Goal: Use online tool/utility: Utilize a website feature to perform a specific function

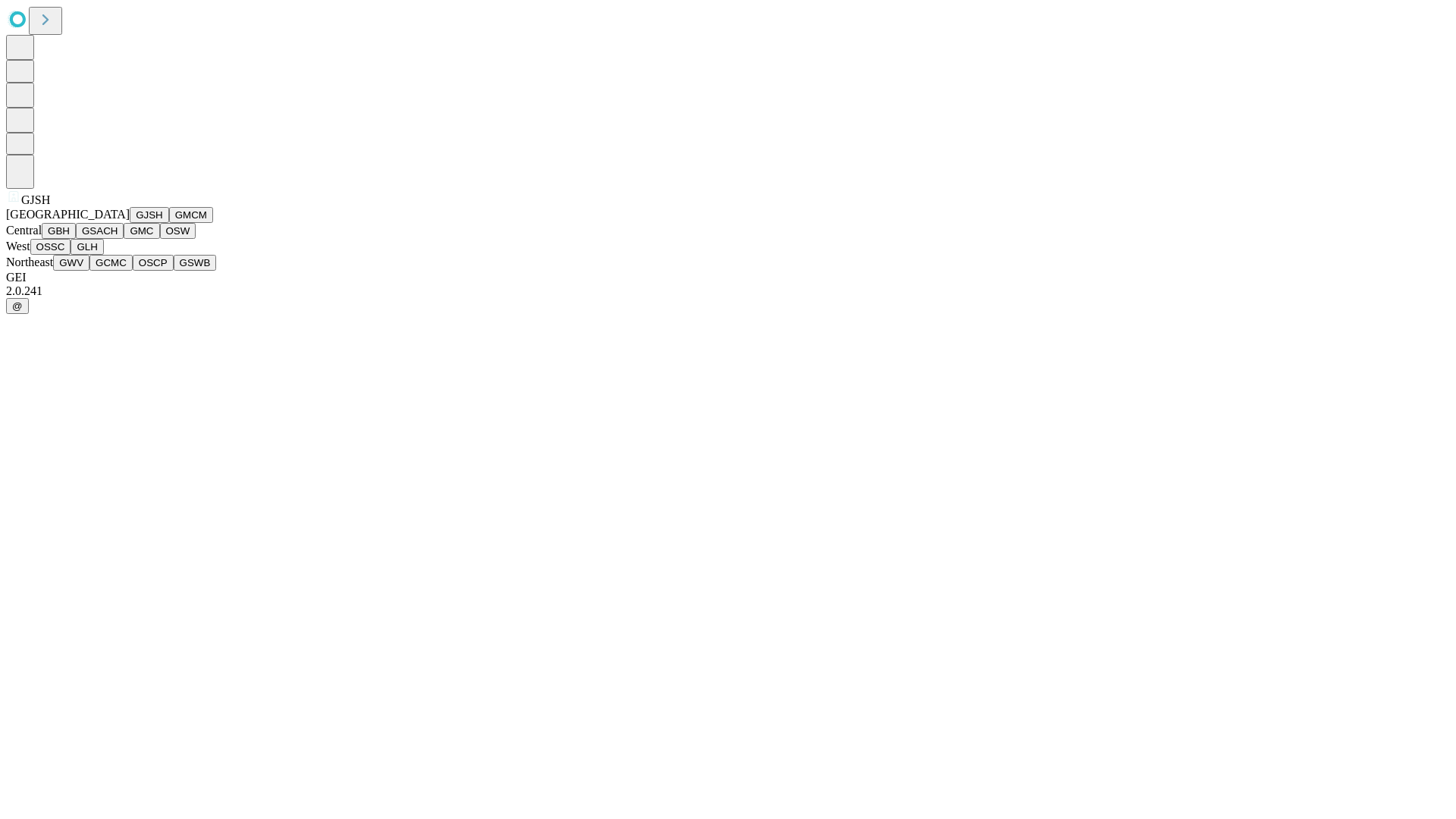
click at [130, 223] on button "GJSH" at bounding box center [150, 215] width 39 height 16
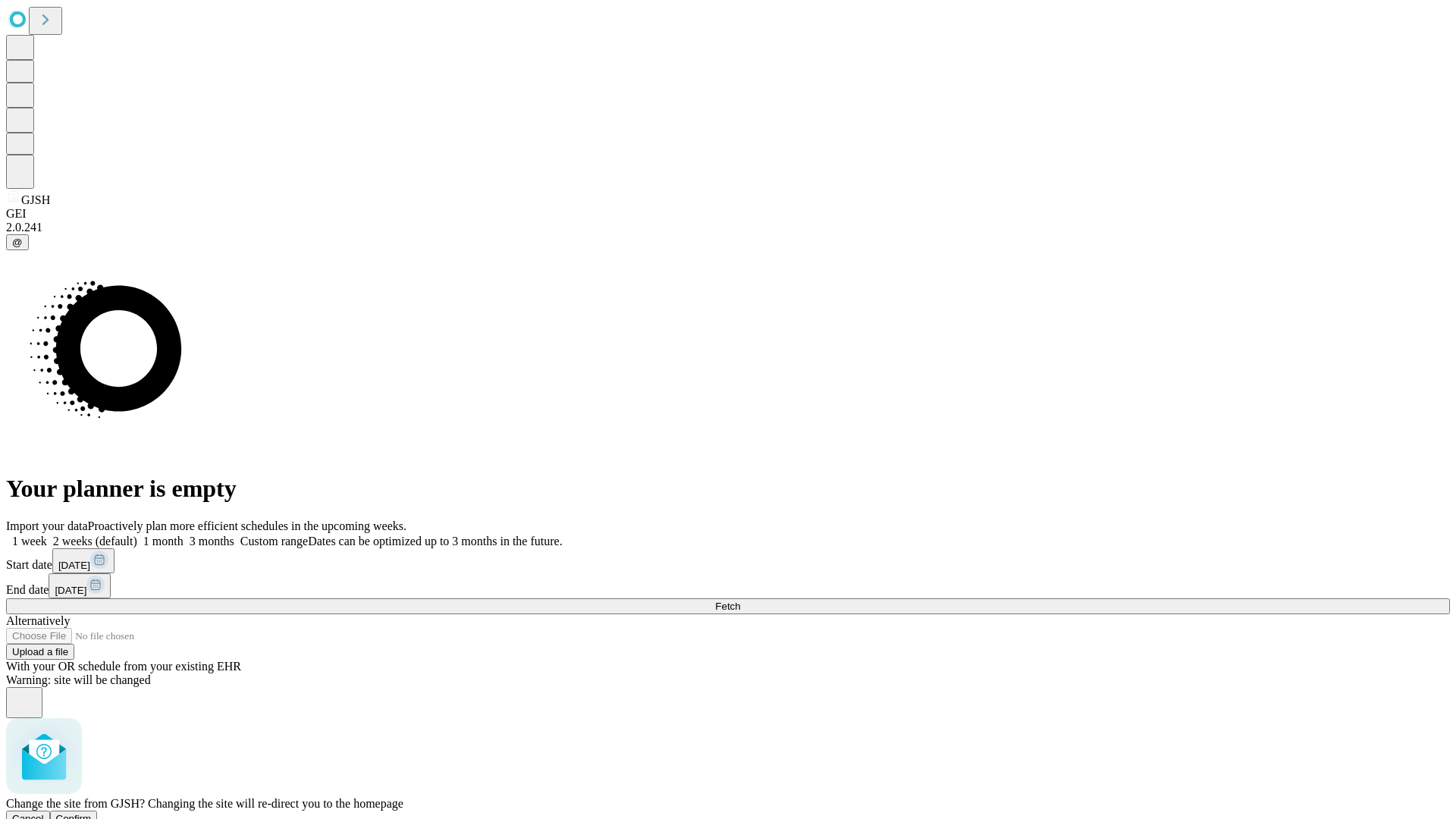
click at [92, 813] on span "Confirm" at bounding box center [73, 818] width 35 height 11
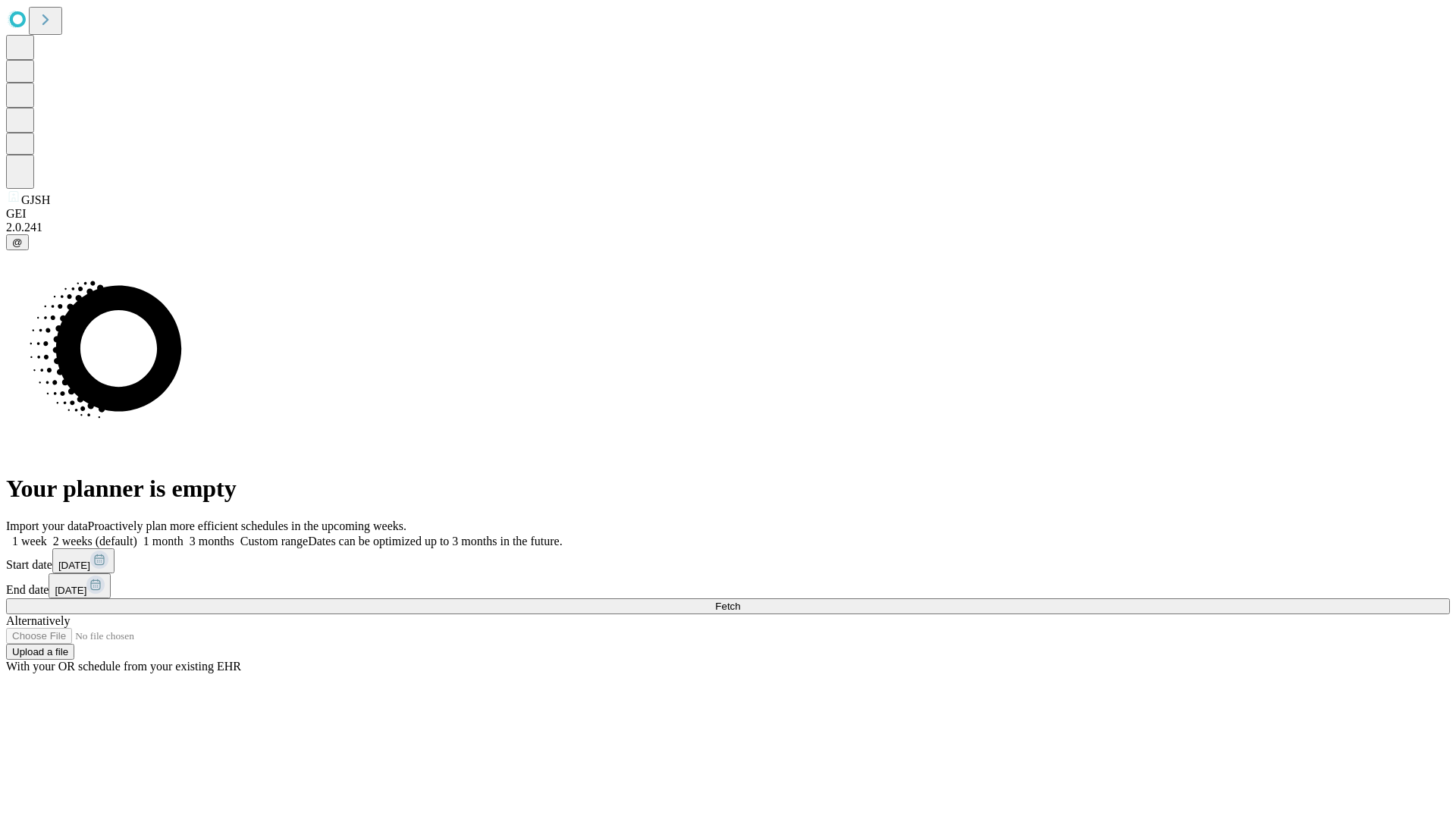
click at [183, 535] on label "1 month" at bounding box center [160, 541] width 46 height 13
click at [740, 601] on span "Fetch" at bounding box center [728, 606] width 25 height 11
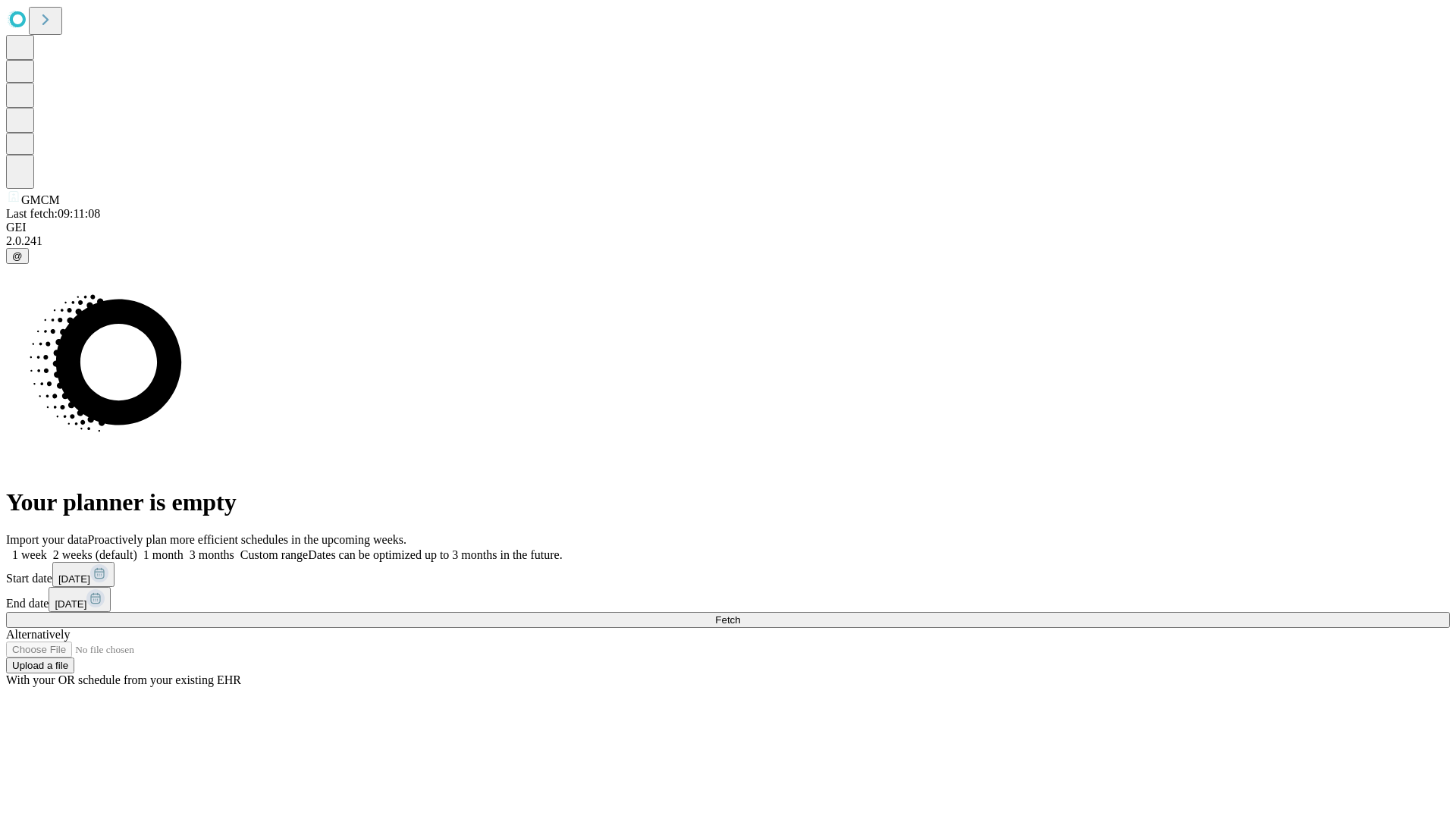
click at [740, 614] on span "Fetch" at bounding box center [728, 620] width 25 height 11
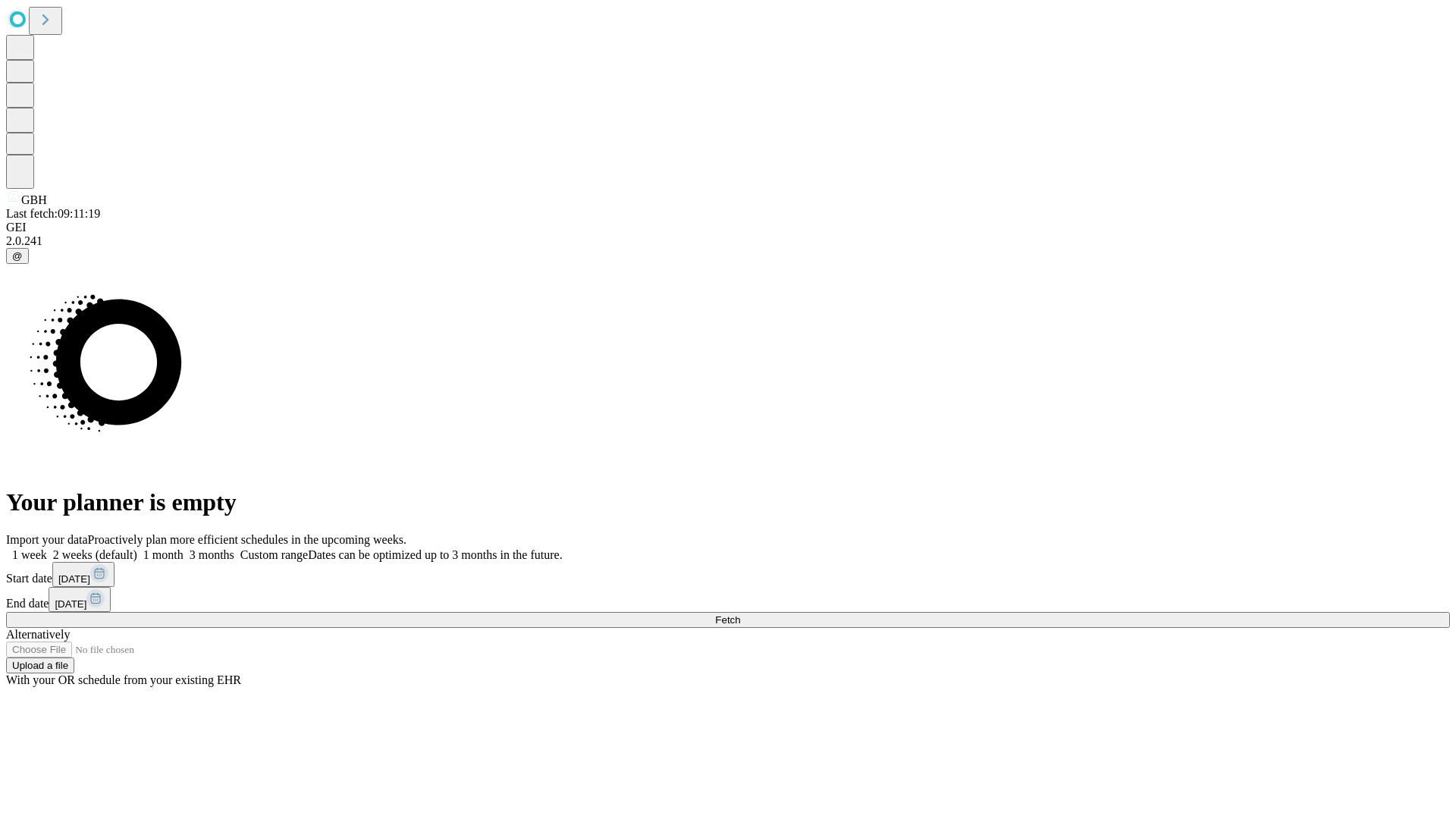
click at [740, 614] on span "Fetch" at bounding box center [728, 620] width 25 height 11
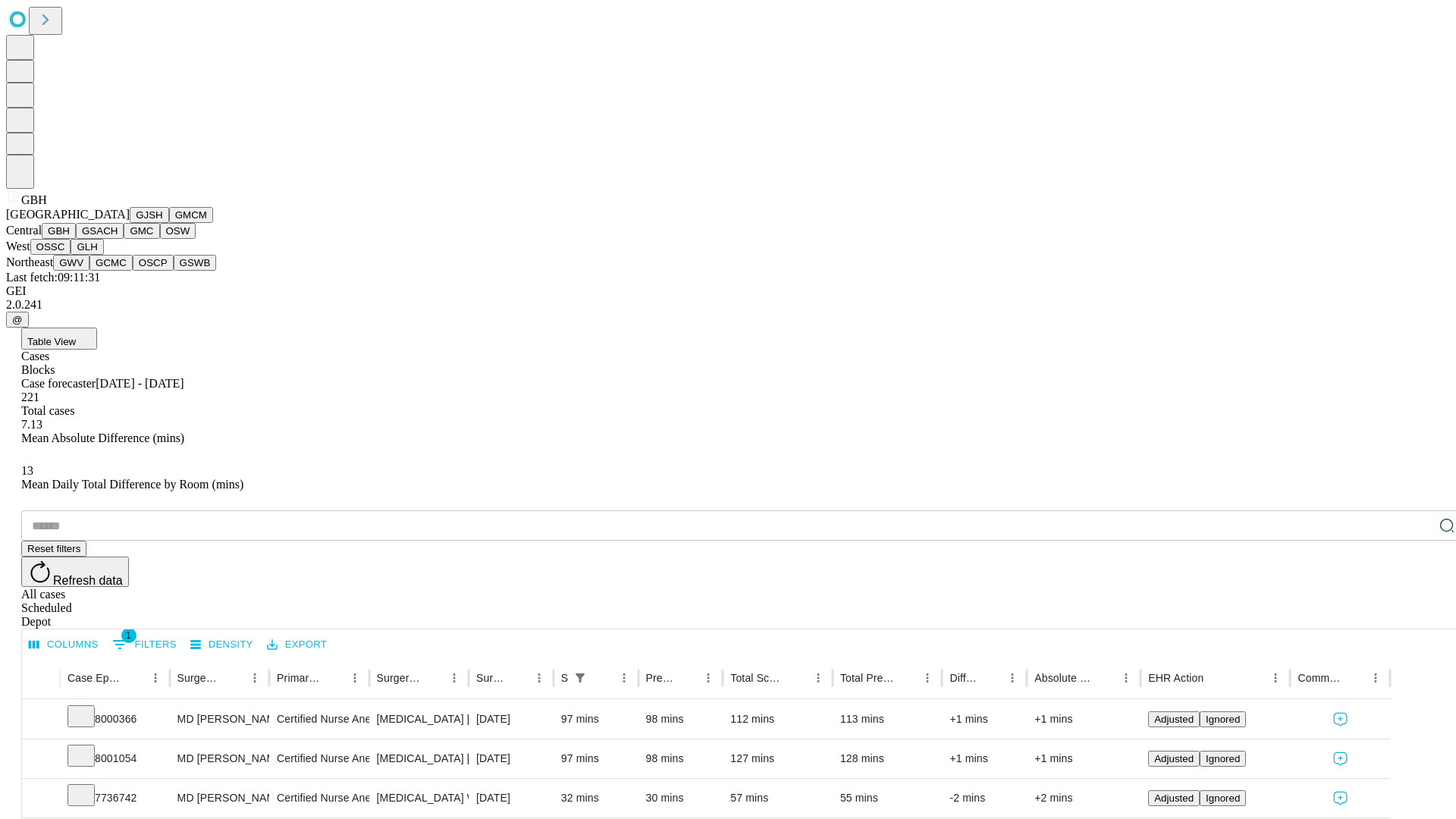
click at [117, 239] on button "GSACH" at bounding box center [99, 231] width 48 height 16
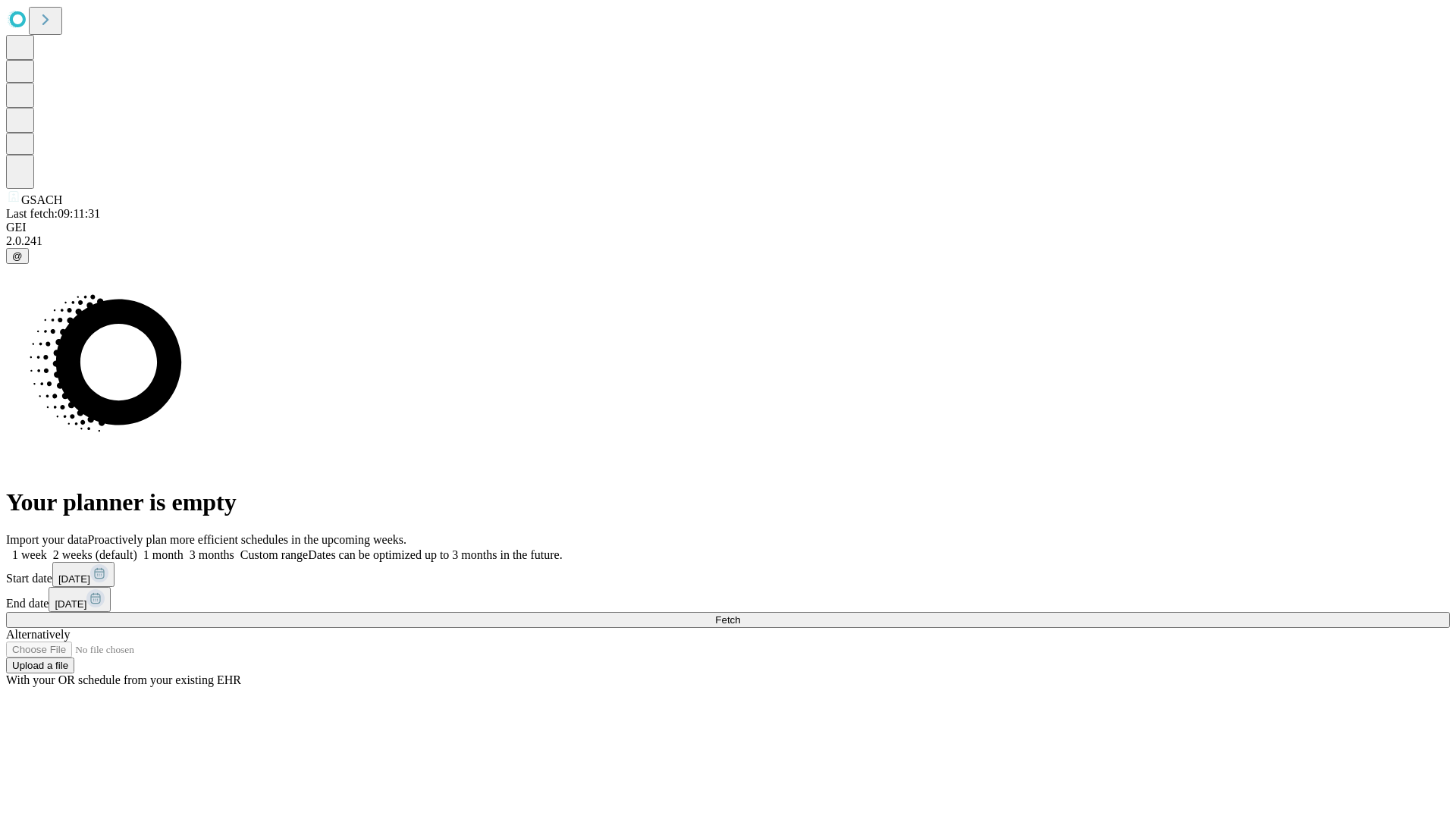
click at [183, 548] on label "1 month" at bounding box center [160, 554] width 46 height 13
click at [740, 614] on span "Fetch" at bounding box center [728, 620] width 25 height 11
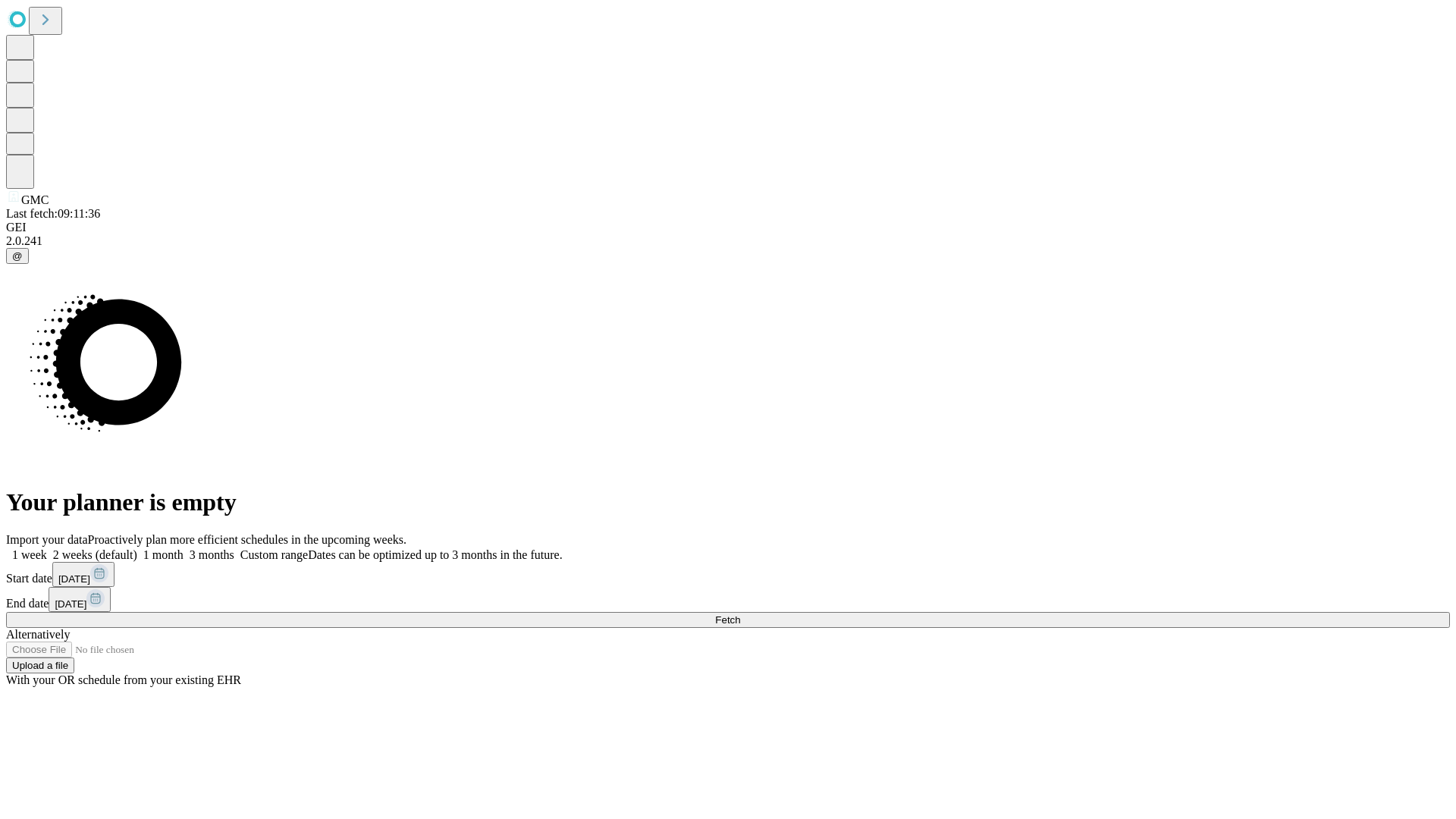
click at [183, 548] on label "1 month" at bounding box center [160, 554] width 46 height 13
click at [740, 614] on span "Fetch" at bounding box center [728, 620] width 25 height 11
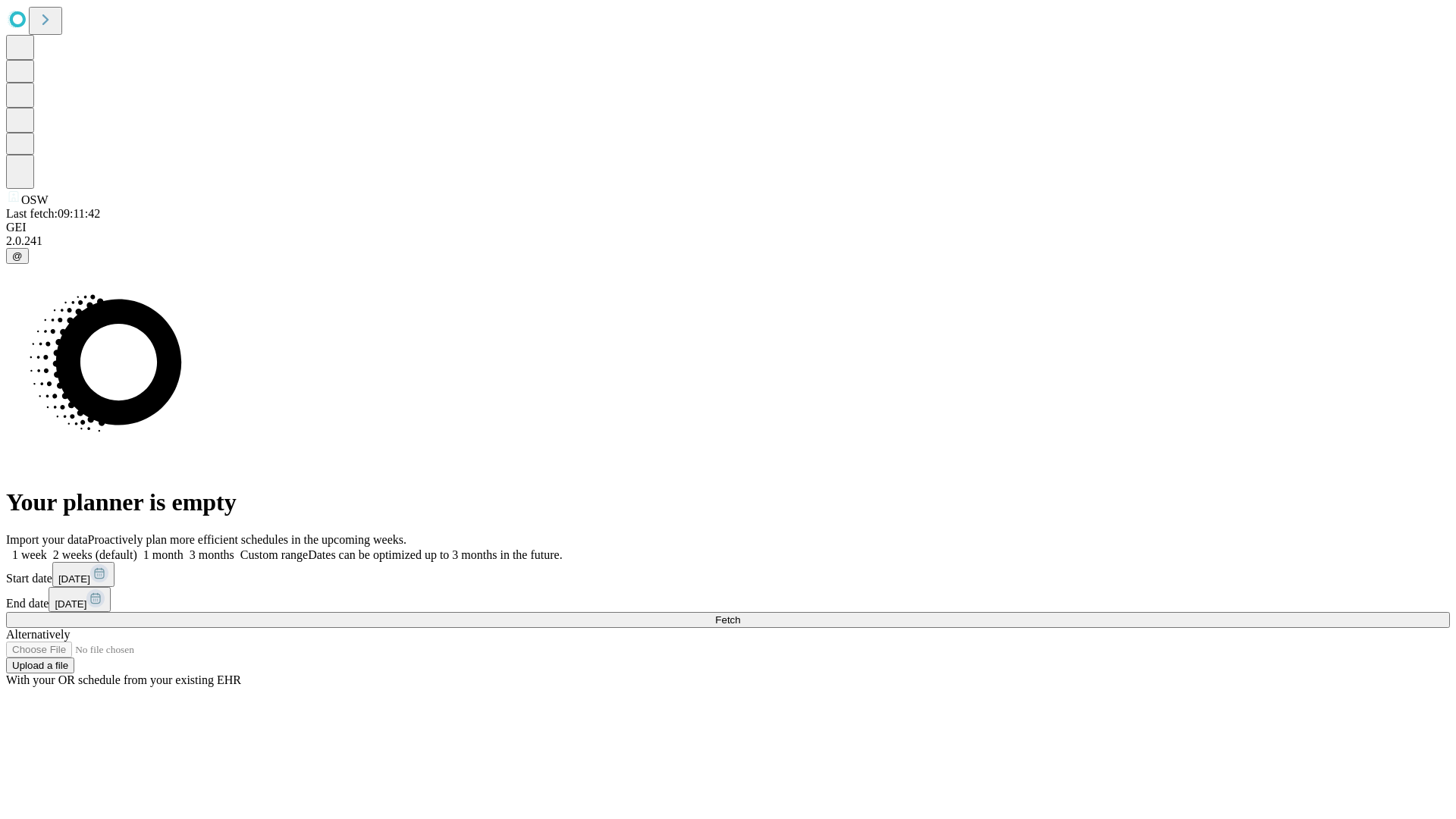
click at [183, 548] on label "1 month" at bounding box center [160, 554] width 46 height 13
click at [740, 614] on span "Fetch" at bounding box center [728, 620] width 25 height 11
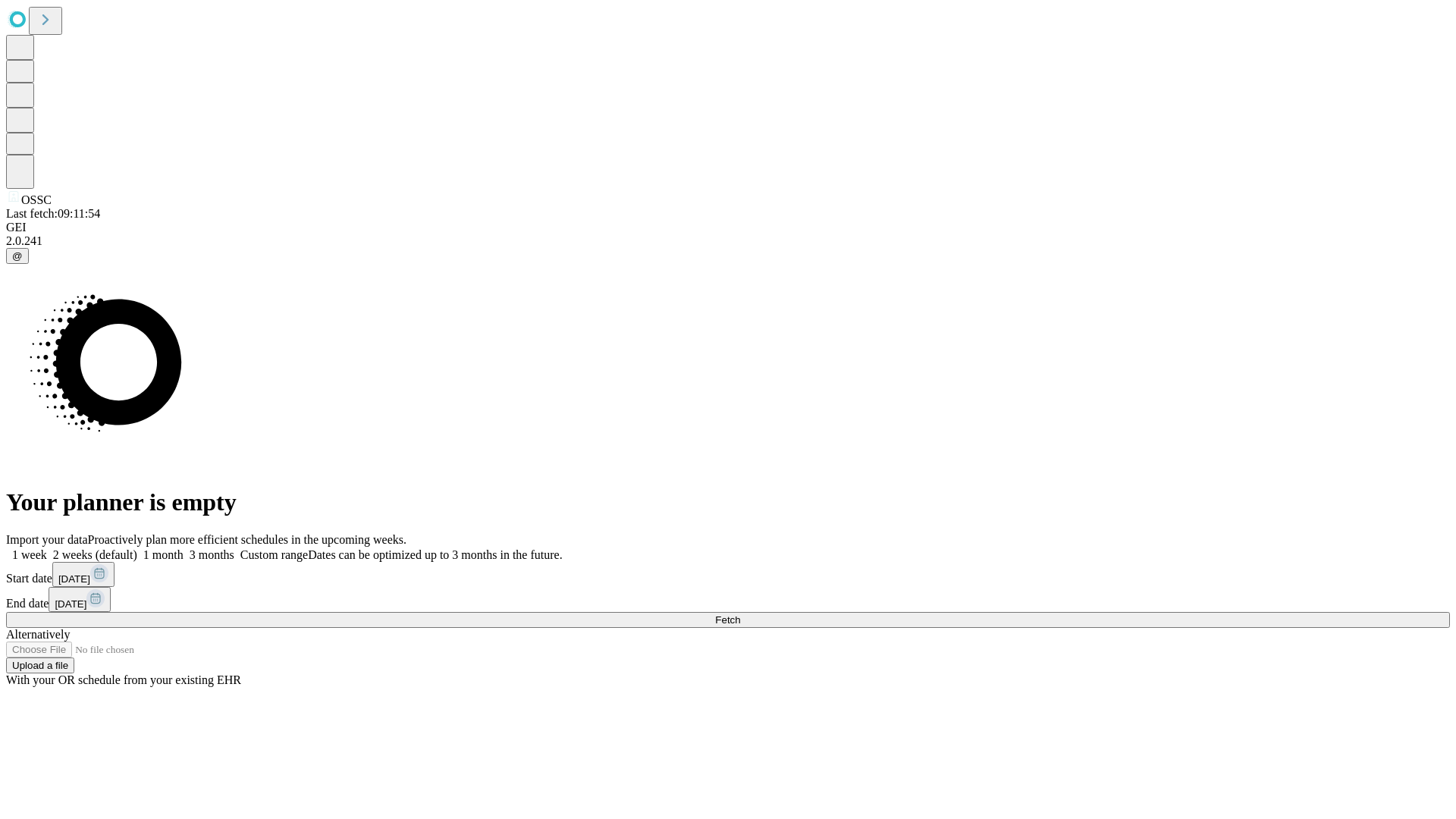
click at [183, 548] on label "1 month" at bounding box center [160, 554] width 46 height 13
click at [740, 614] on span "Fetch" at bounding box center [728, 620] width 25 height 11
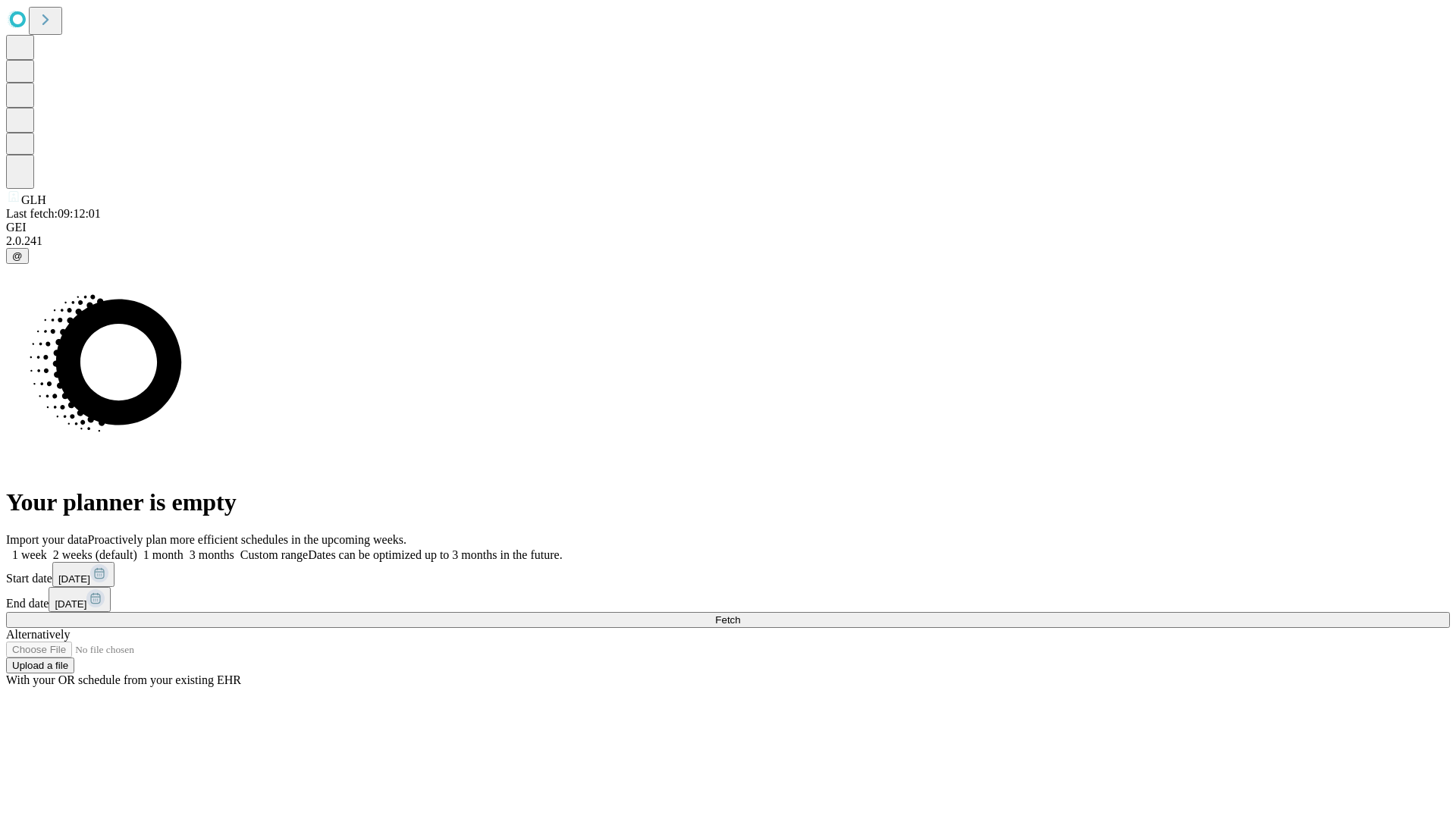
click at [183, 548] on label "1 month" at bounding box center [160, 554] width 46 height 13
click at [740, 614] on span "Fetch" at bounding box center [728, 620] width 25 height 11
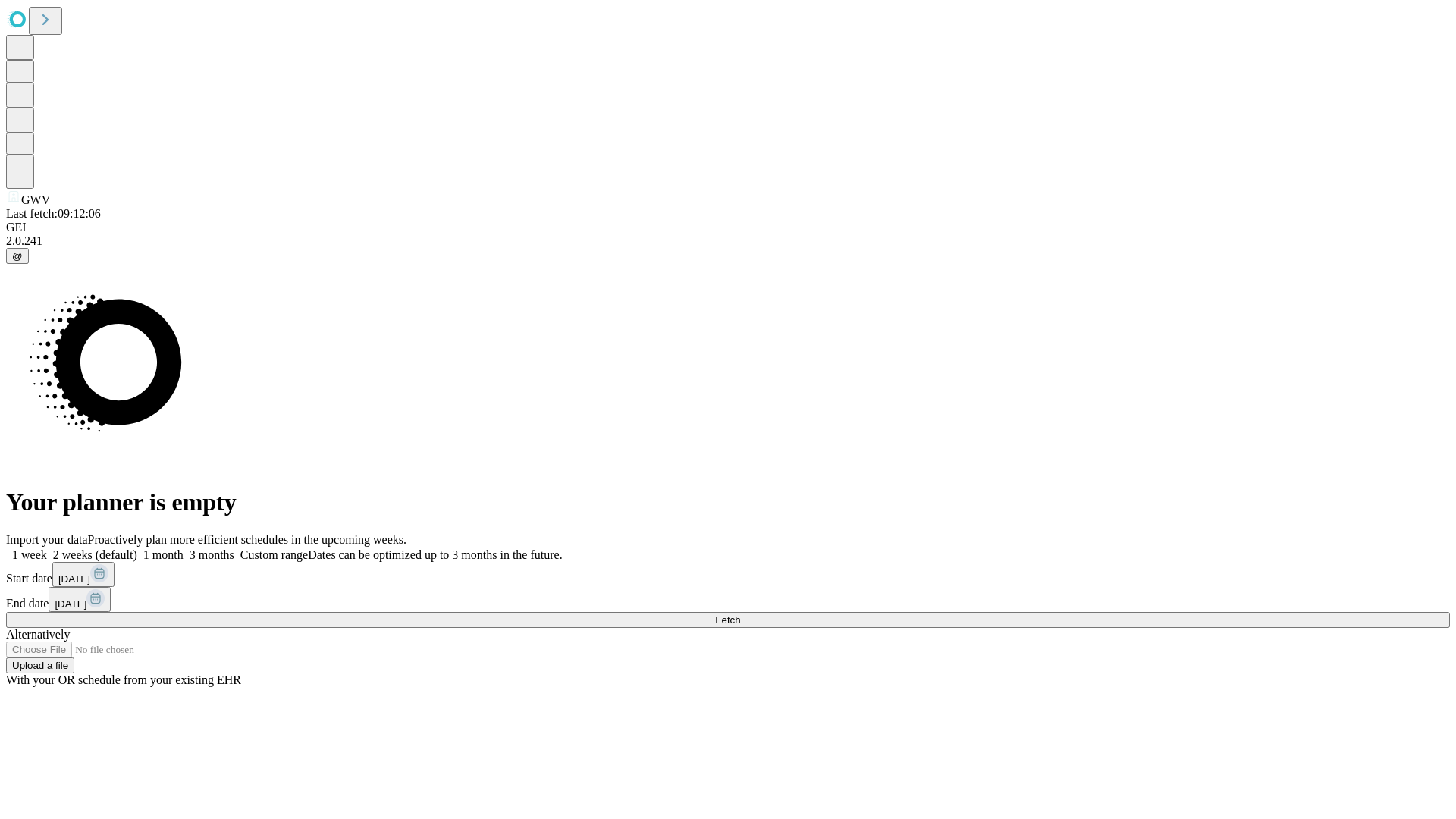
click at [183, 548] on label "1 month" at bounding box center [160, 554] width 46 height 13
click at [740, 614] on span "Fetch" at bounding box center [728, 620] width 25 height 11
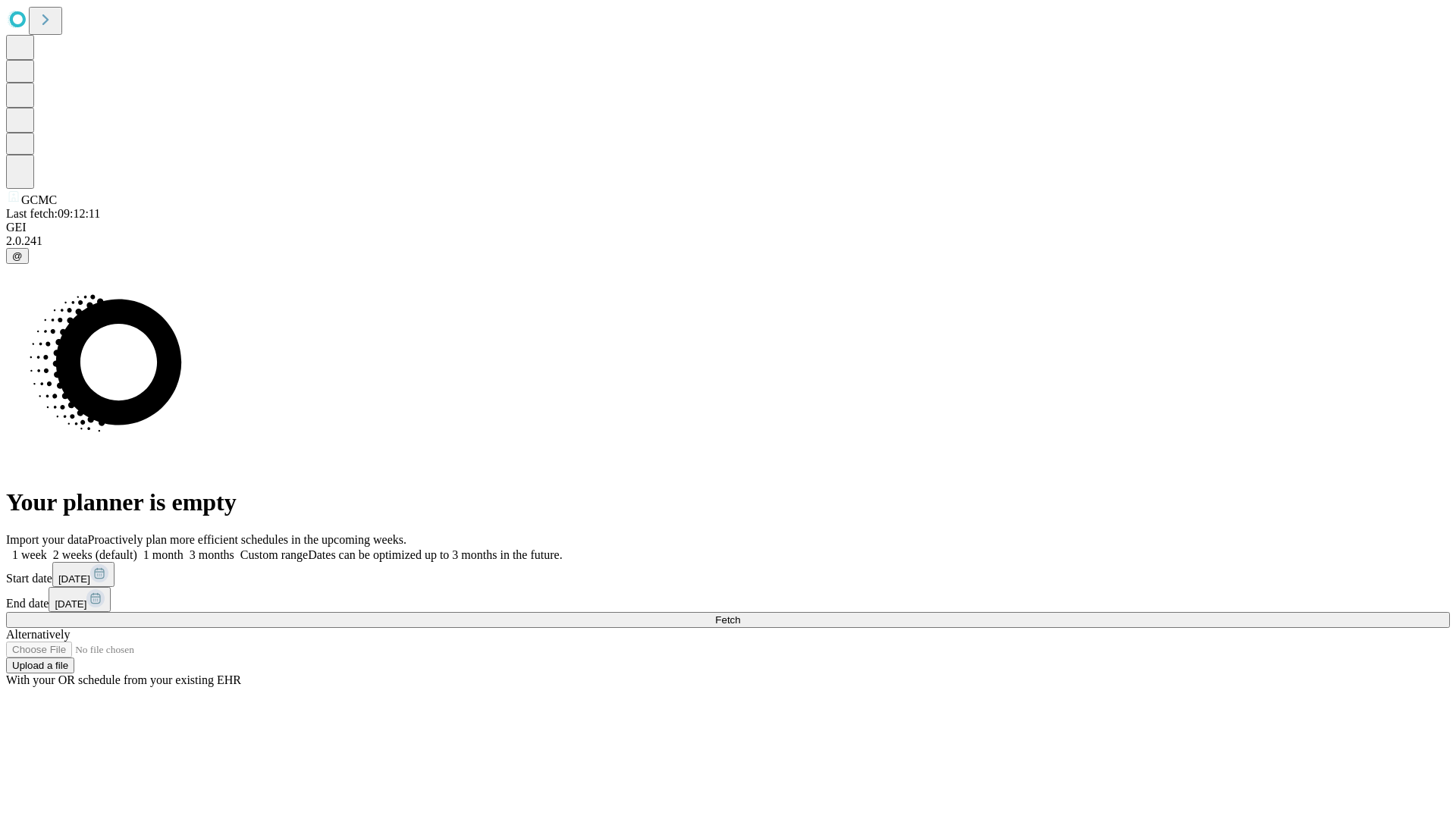
click at [183, 548] on label "1 month" at bounding box center [160, 554] width 46 height 13
click at [740, 614] on span "Fetch" at bounding box center [728, 620] width 25 height 11
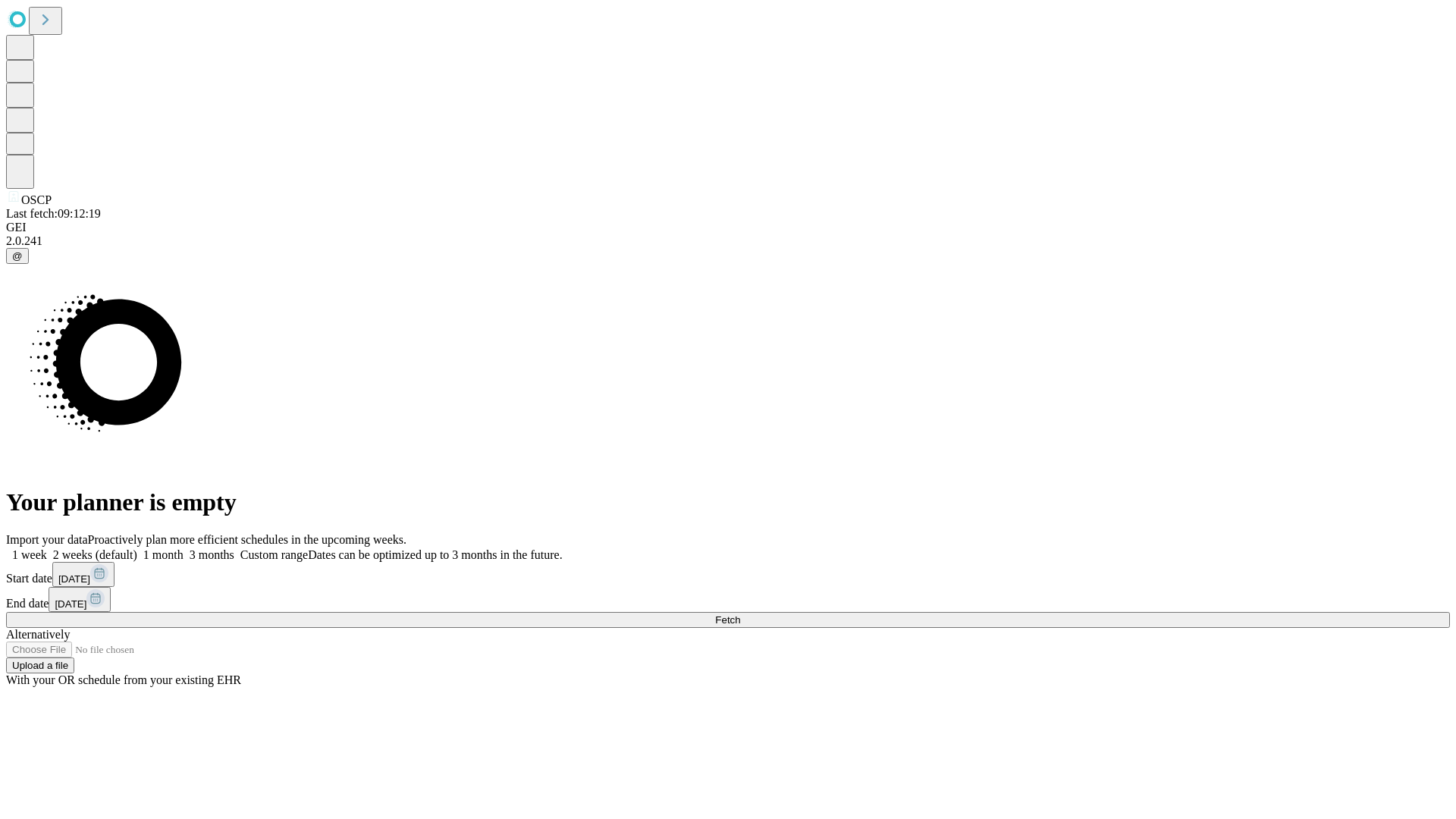
click at [740, 614] on span "Fetch" at bounding box center [728, 620] width 25 height 11
